Goal: Information Seeking & Learning: Learn about a topic

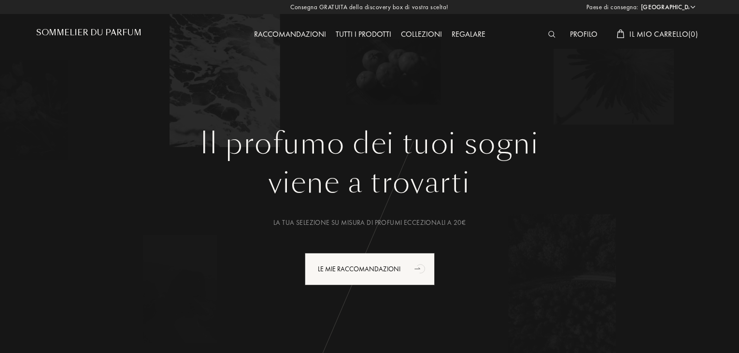
select select "IT"
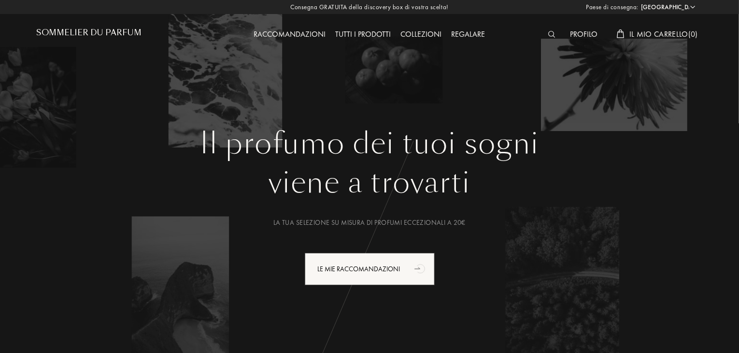
click at [551, 30] on div at bounding box center [554, 34] width 22 height 13
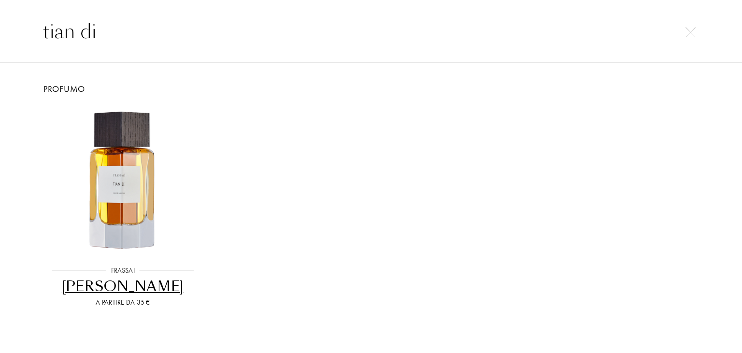
type input "tian di"
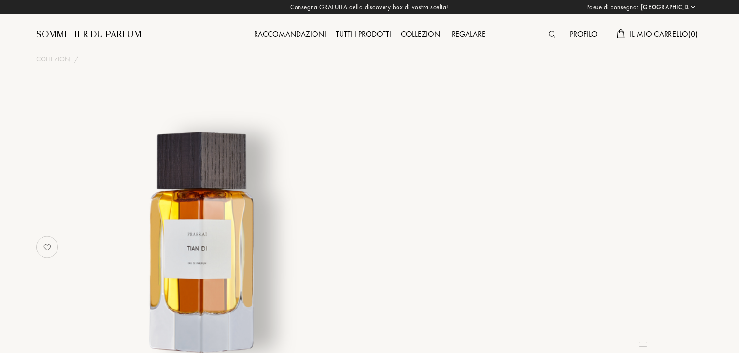
select select "IT"
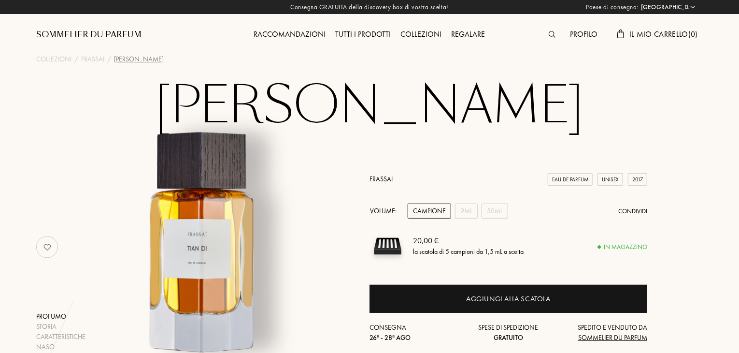
click at [552, 37] on img at bounding box center [552, 34] width 7 height 7
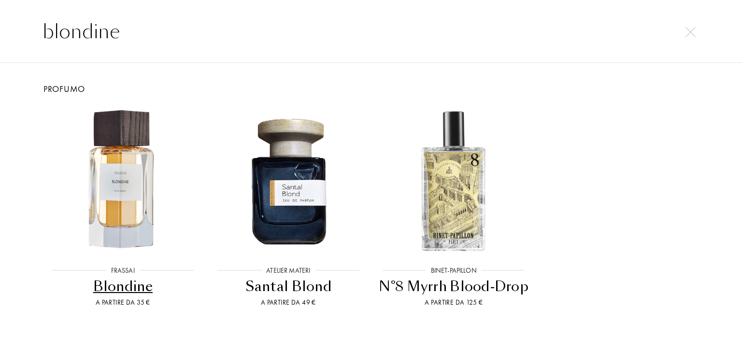
type input "blondine"
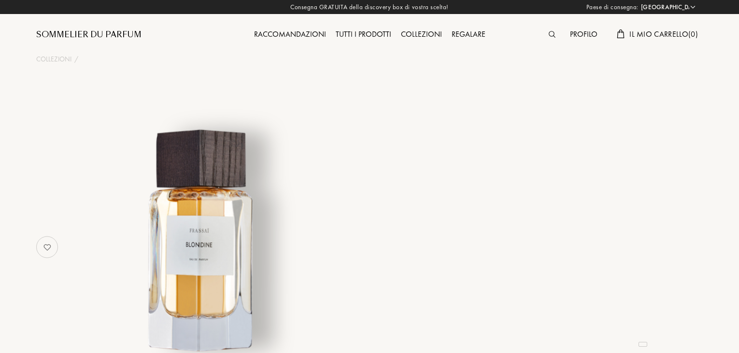
select select "IT"
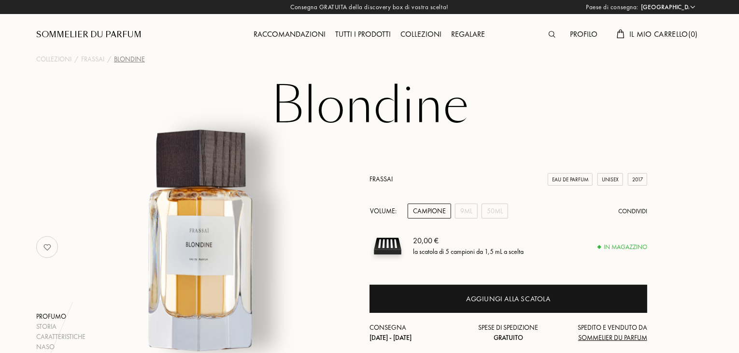
click at [549, 36] on img at bounding box center [552, 34] width 7 height 7
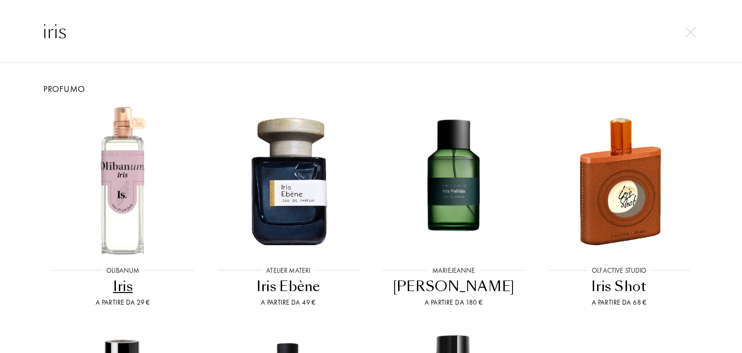
type input "iris"
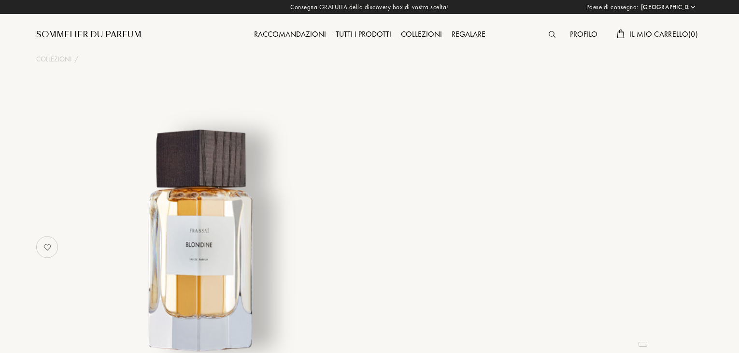
select select "IT"
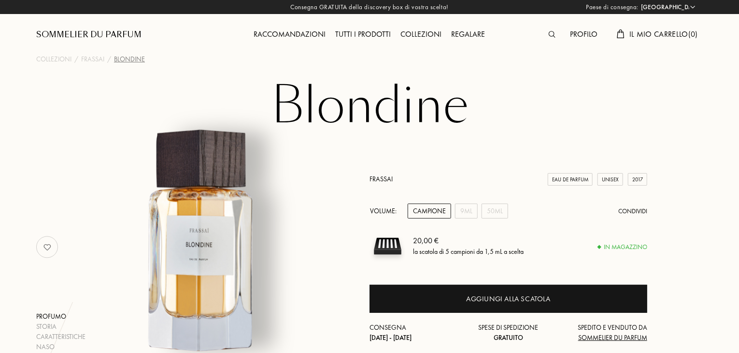
click at [552, 36] on img at bounding box center [552, 34] width 7 height 7
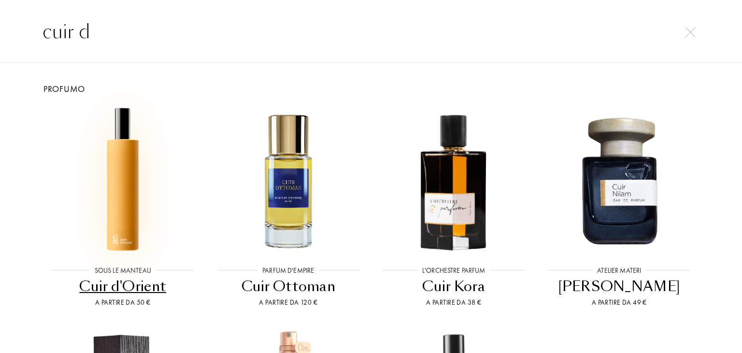
type input "cuir d"
click at [86, 196] on img at bounding box center [122, 180] width 149 height 149
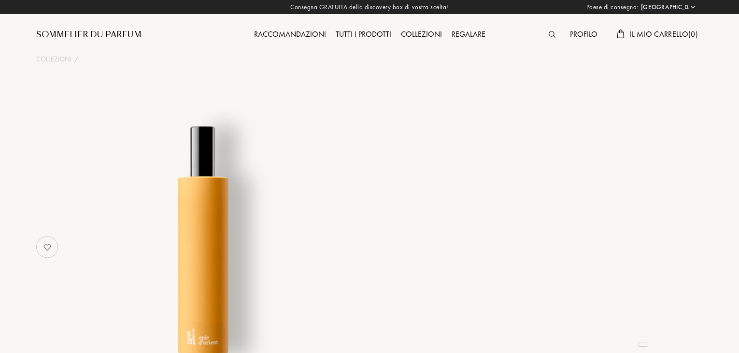
select select "IT"
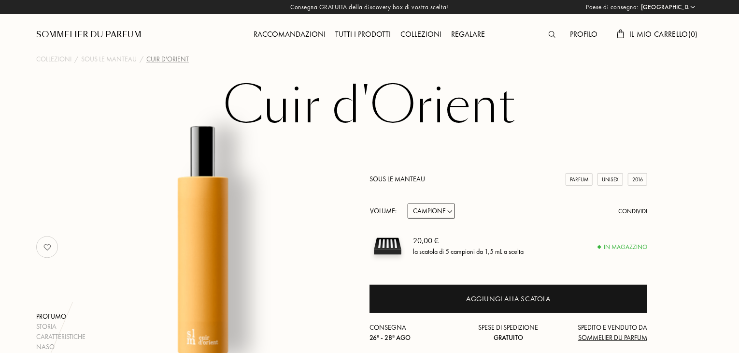
click at [553, 35] on img at bounding box center [552, 34] width 7 height 7
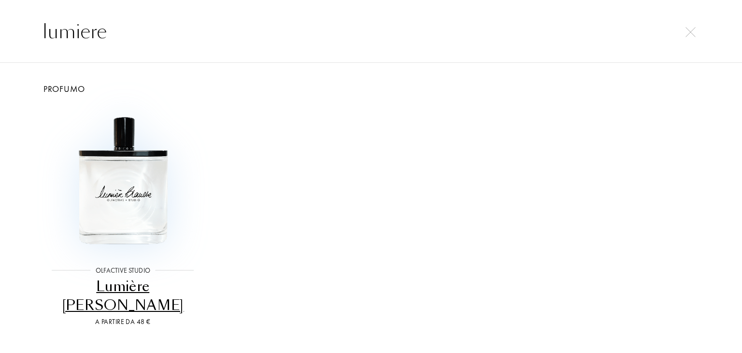
type input "lumiere"
click at [121, 238] on img at bounding box center [122, 180] width 149 height 149
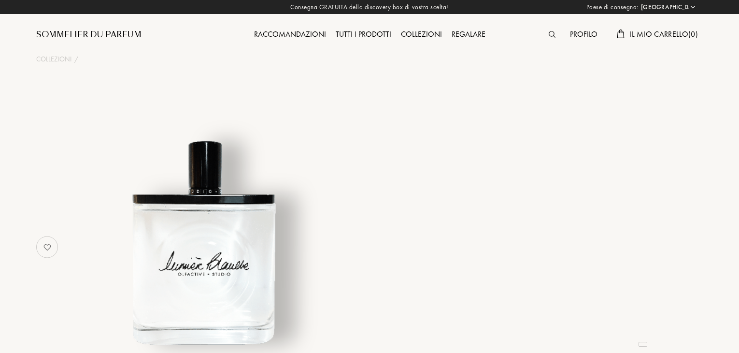
select select "IT"
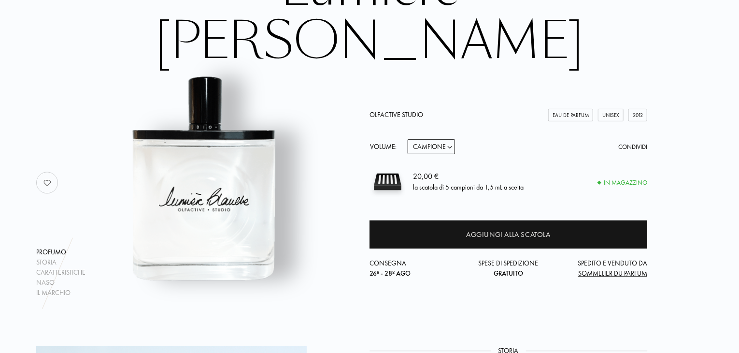
click at [449, 139] on select "Campione 15mL 50mL 100mL" at bounding box center [431, 146] width 47 height 15
select select "2"
click at [408, 139] on select "Campione 15mL 50mL 100mL" at bounding box center [431, 146] width 47 height 15
select select "2"
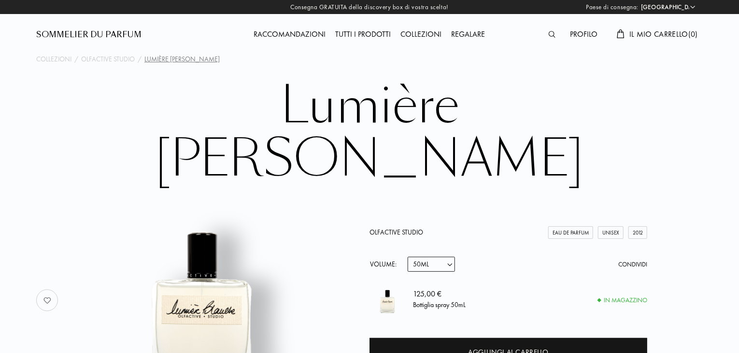
click at [553, 38] on img at bounding box center [552, 34] width 7 height 7
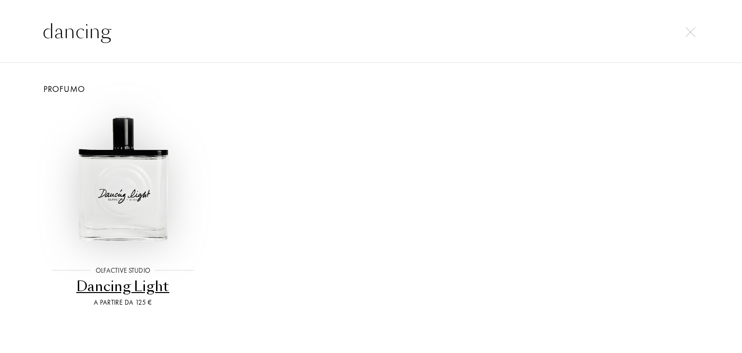
type input "dancing"
click at [131, 166] on img at bounding box center [122, 180] width 149 height 149
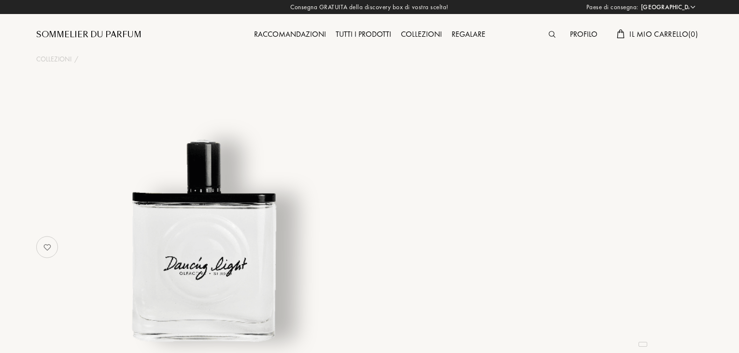
select select "IT"
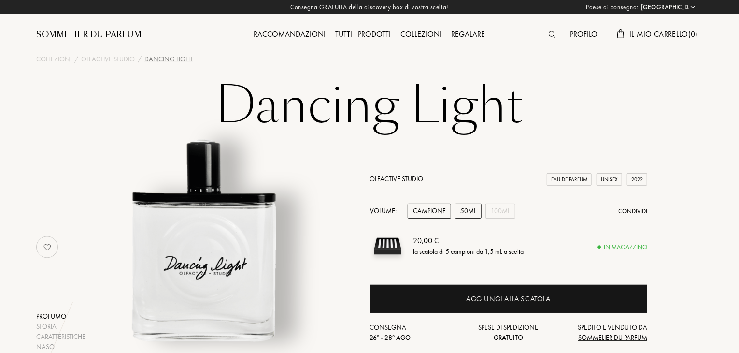
click at [469, 211] on div "50mL" at bounding box center [468, 210] width 27 height 15
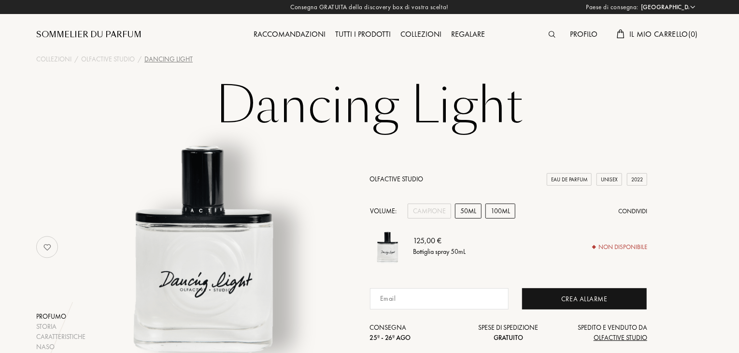
click at [496, 207] on div "100mL" at bounding box center [500, 210] width 30 height 15
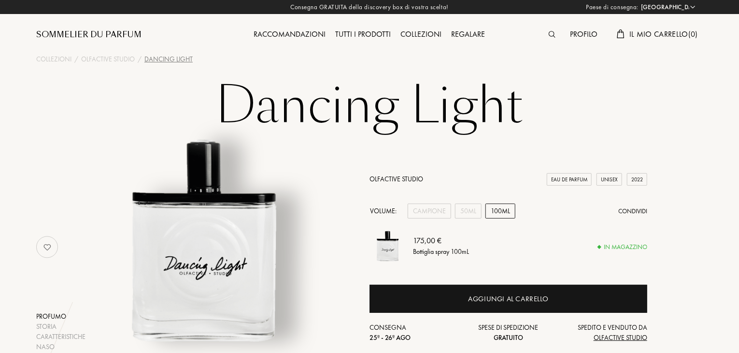
click at [553, 34] on img at bounding box center [552, 34] width 7 height 7
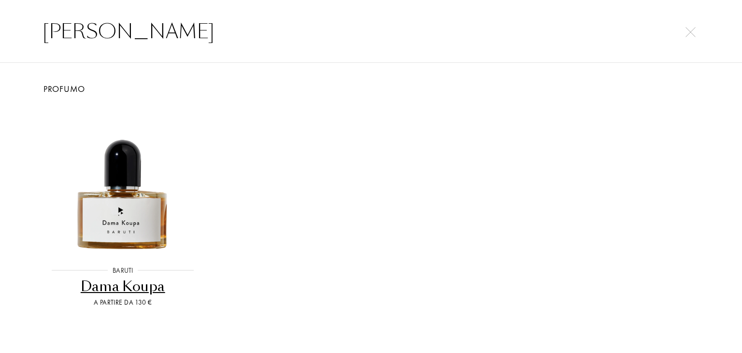
type input "dama koupa"
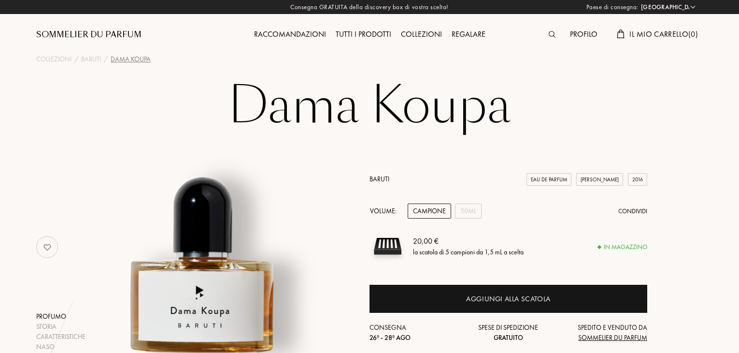
select select "IT"
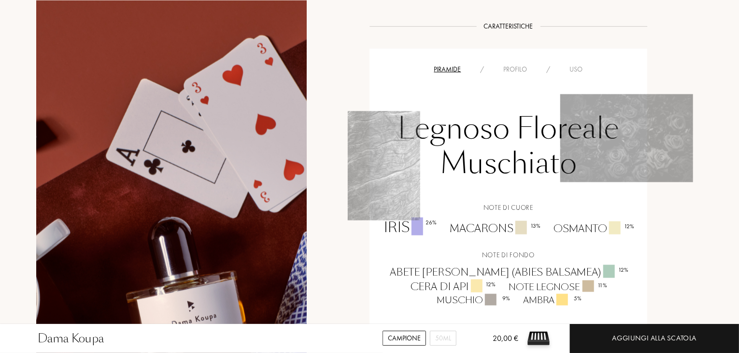
scroll to position [688, 0]
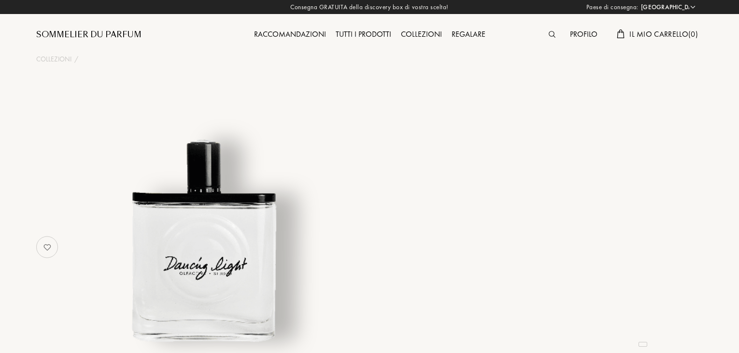
select select "IT"
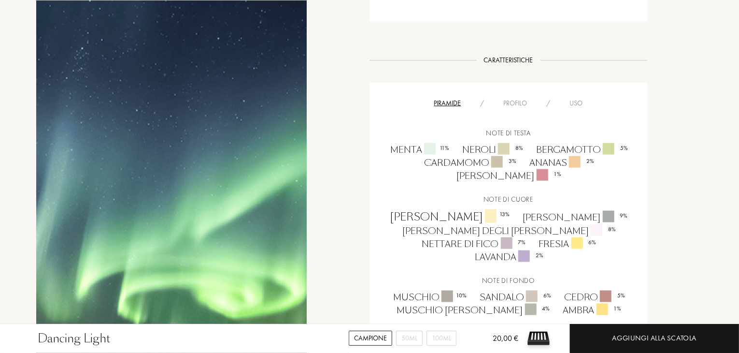
scroll to position [577, 0]
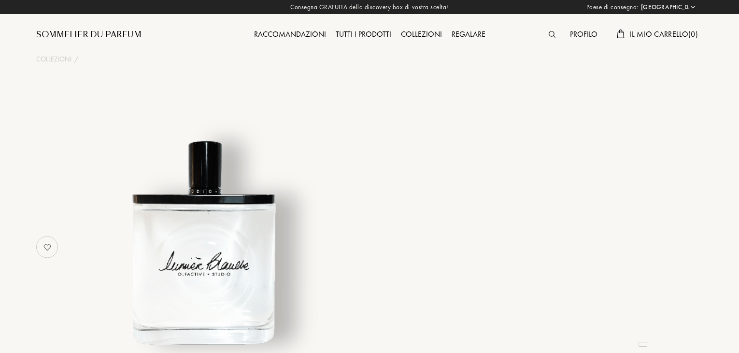
select select "IT"
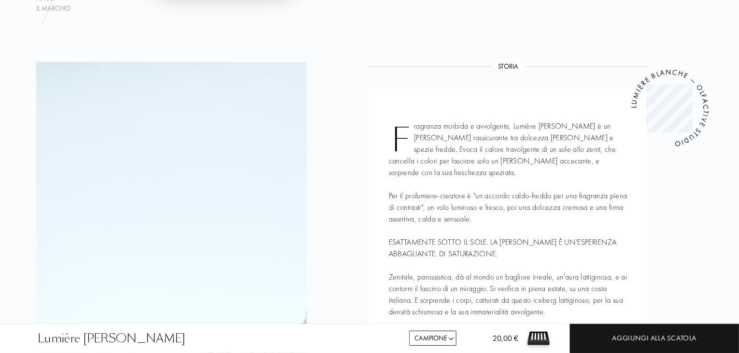
scroll to position [408, 0]
